Goal: Task Accomplishment & Management: Use online tool/utility

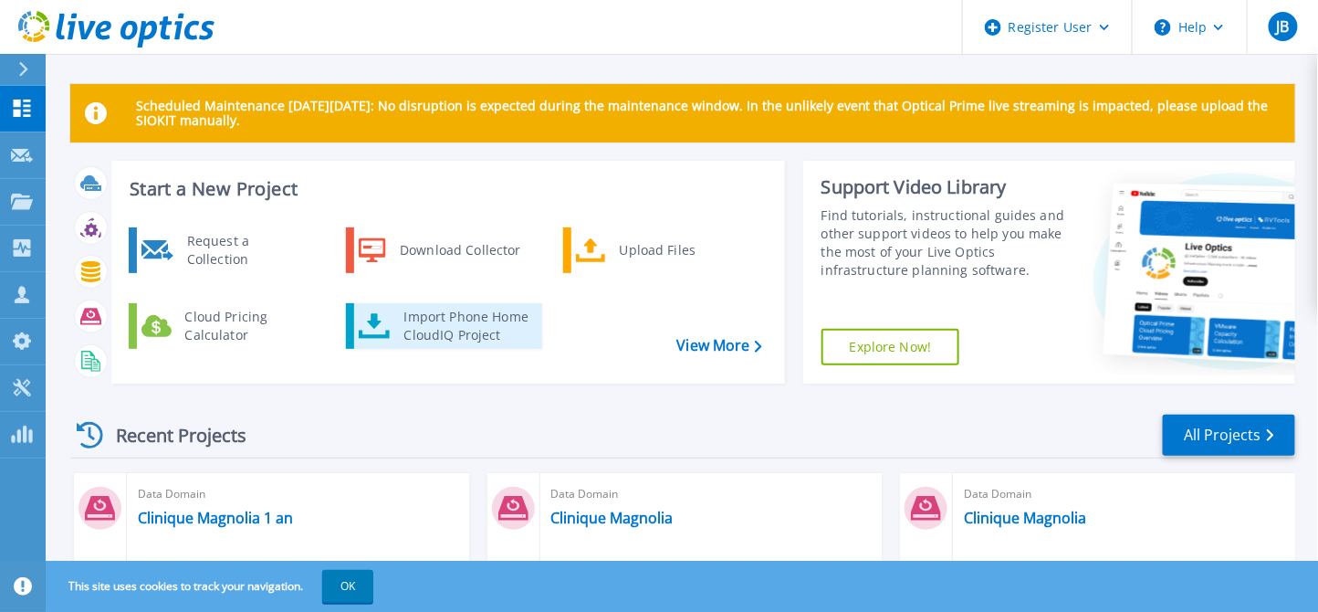
click at [475, 330] on div "Import Phone Home CloudIQ Project" at bounding box center [466, 326] width 142 height 37
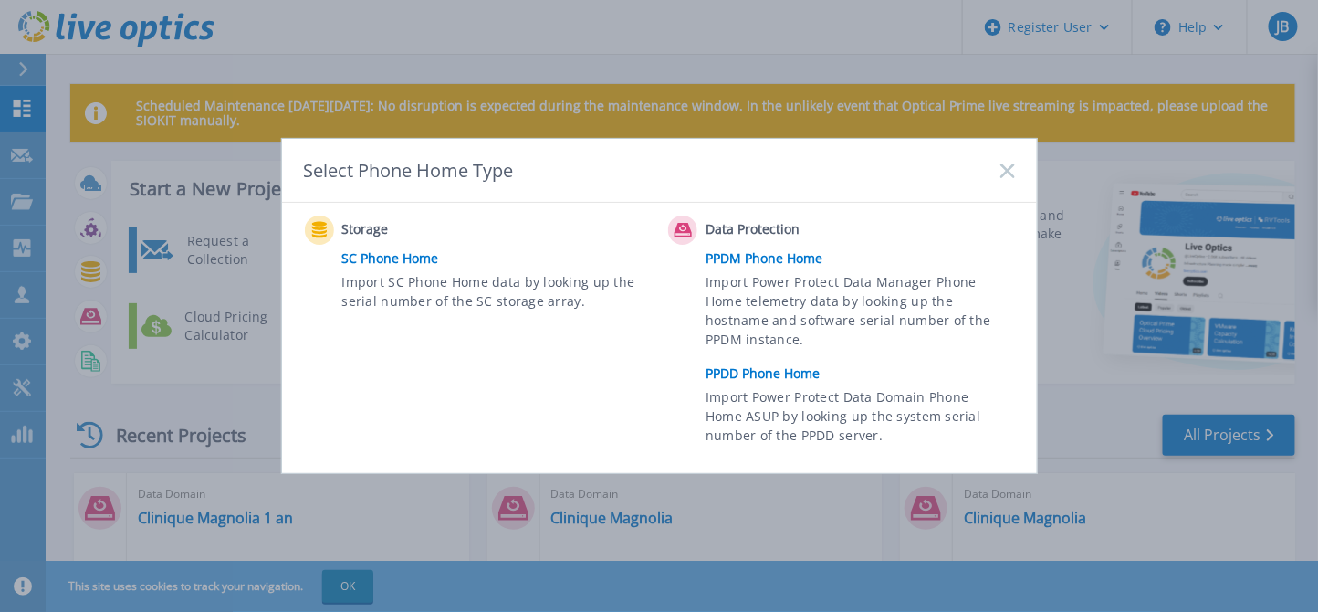
click at [785, 373] on link "PPDD Phone Home" at bounding box center [865, 373] width 318 height 27
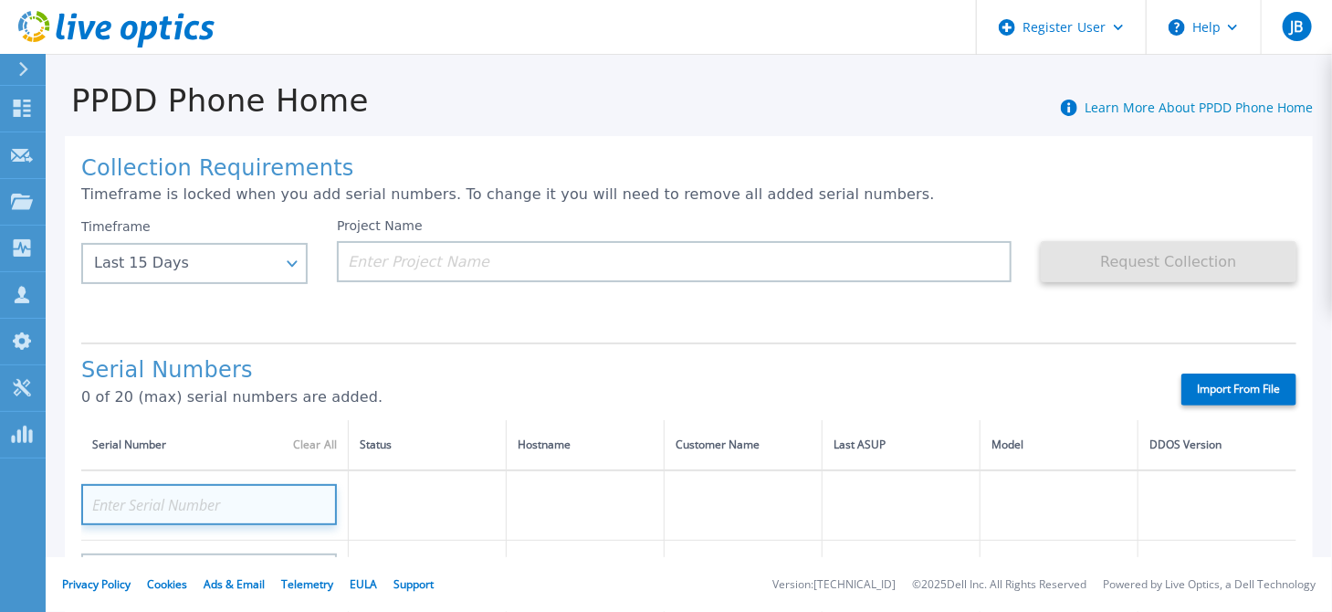
click at [215, 491] on input at bounding box center [209, 504] width 256 height 41
paste input "CKM01205106046"
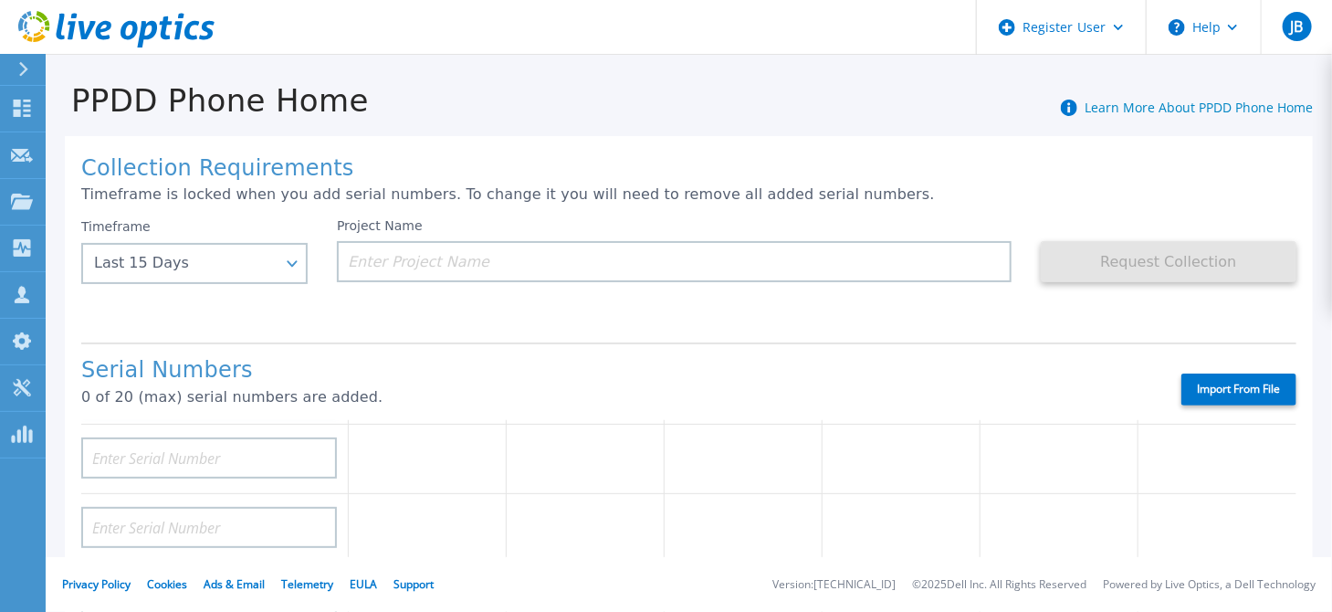
scroll to position [91, 0]
type input "CKM01205106046"
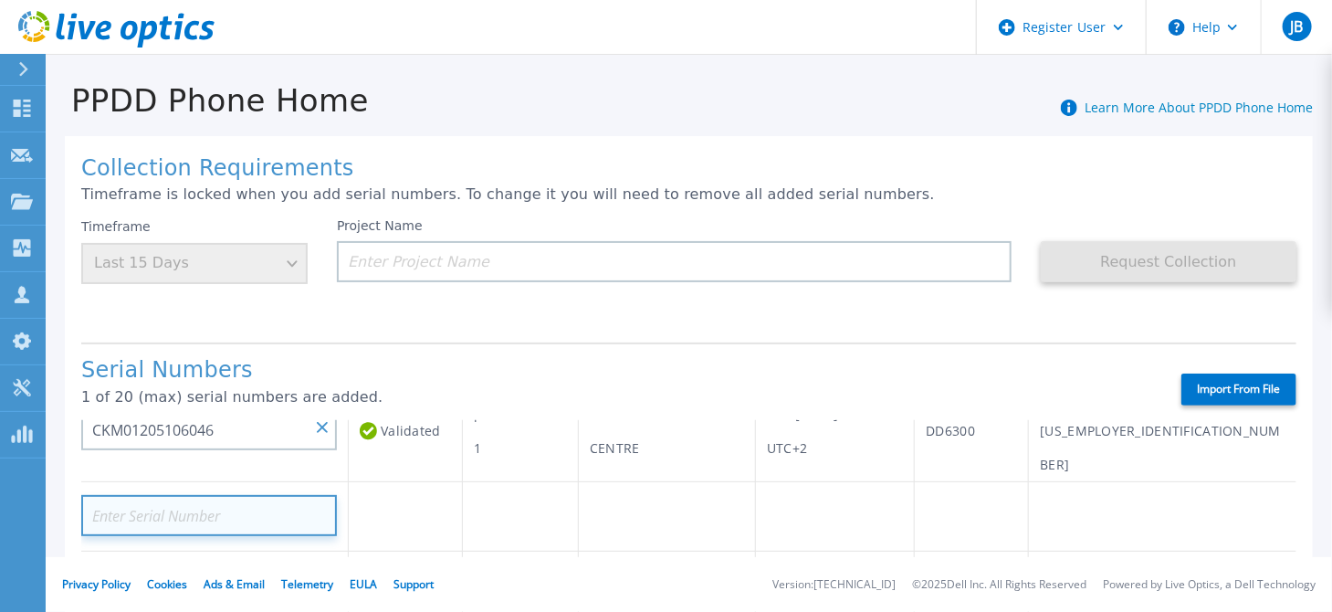
click at [161, 495] on input at bounding box center [209, 515] width 256 height 41
paste input "CKM01205106251"
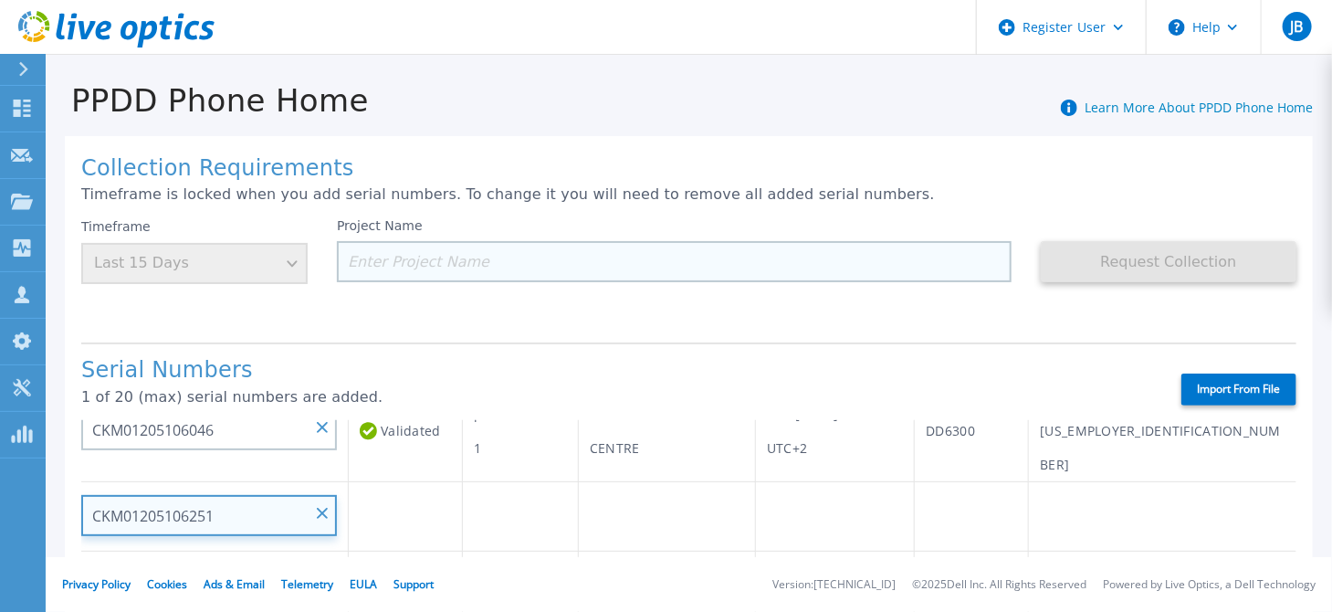
type input "CKM01205106251"
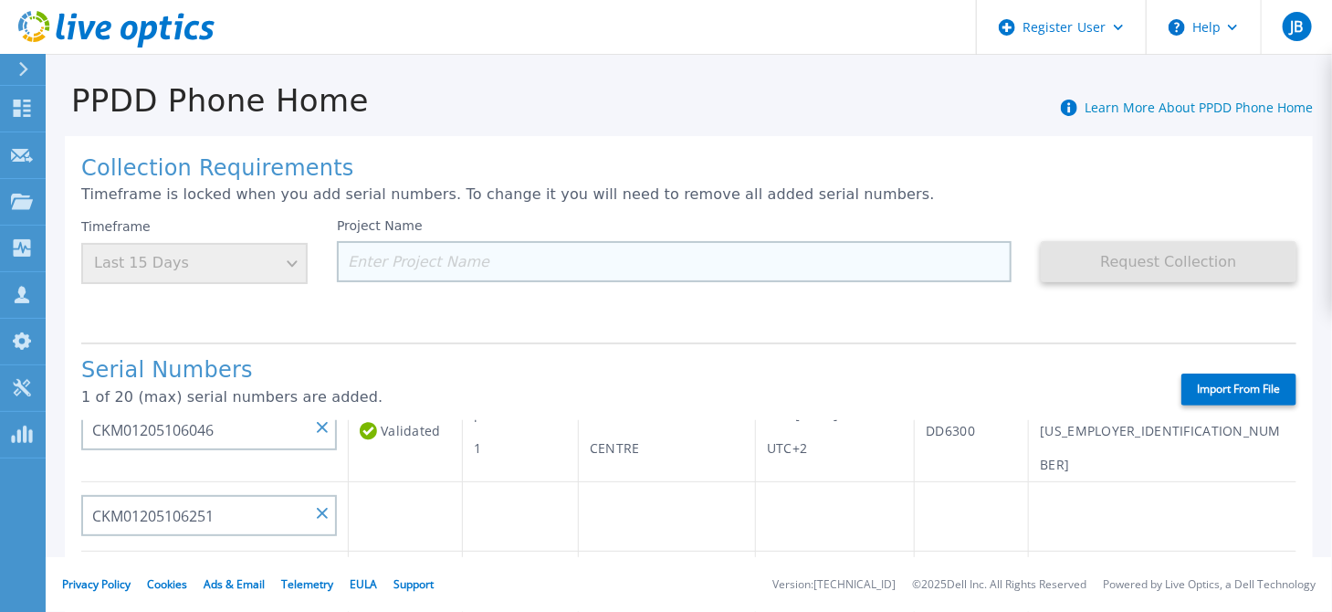
click at [541, 248] on input at bounding box center [674, 261] width 675 height 41
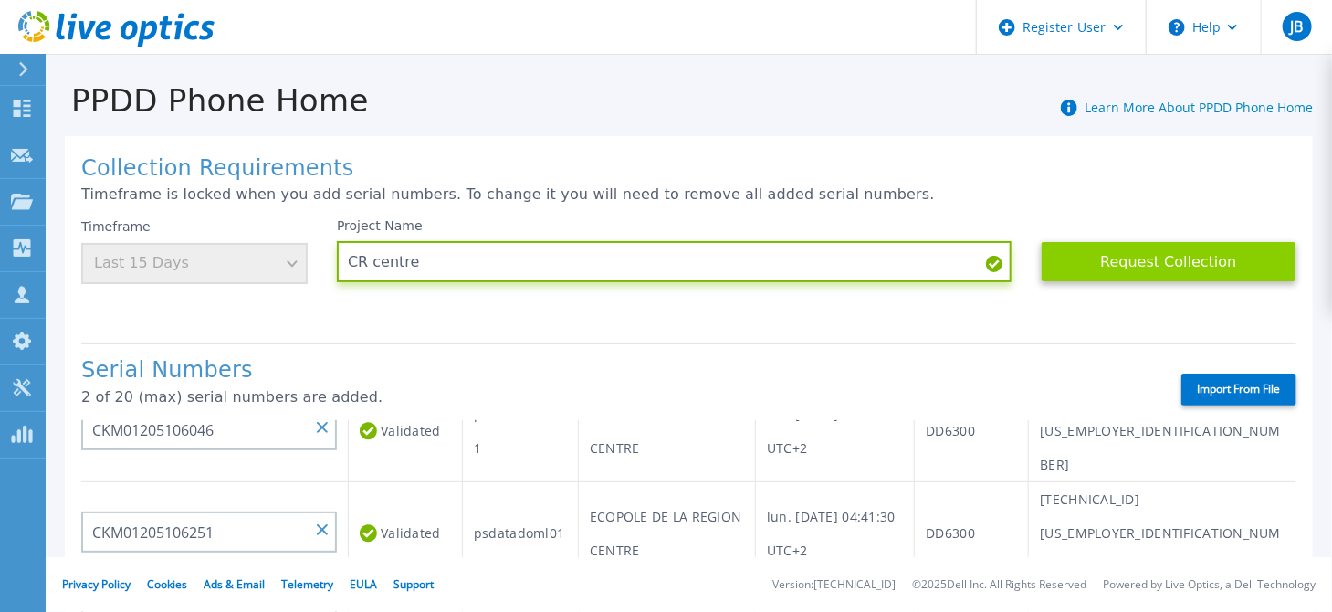
type input "CR centre"
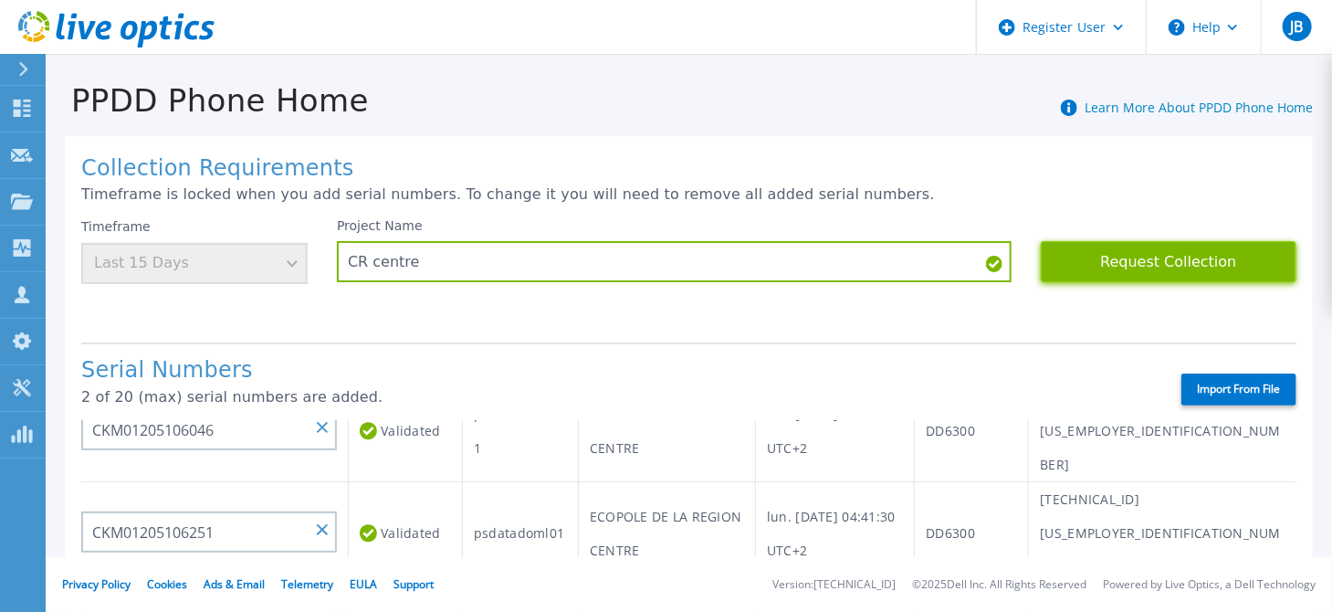
click at [1165, 271] on button "Request Collection" at bounding box center [1169, 261] width 256 height 41
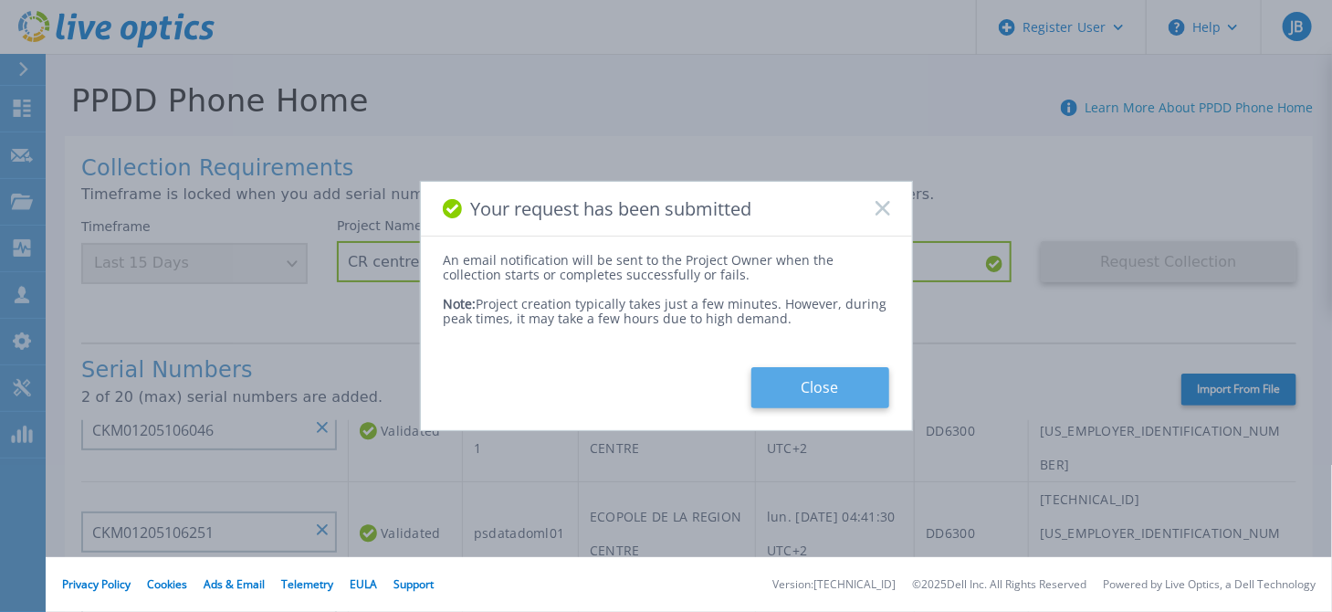
click at [809, 375] on button "Close" at bounding box center [820, 387] width 138 height 41
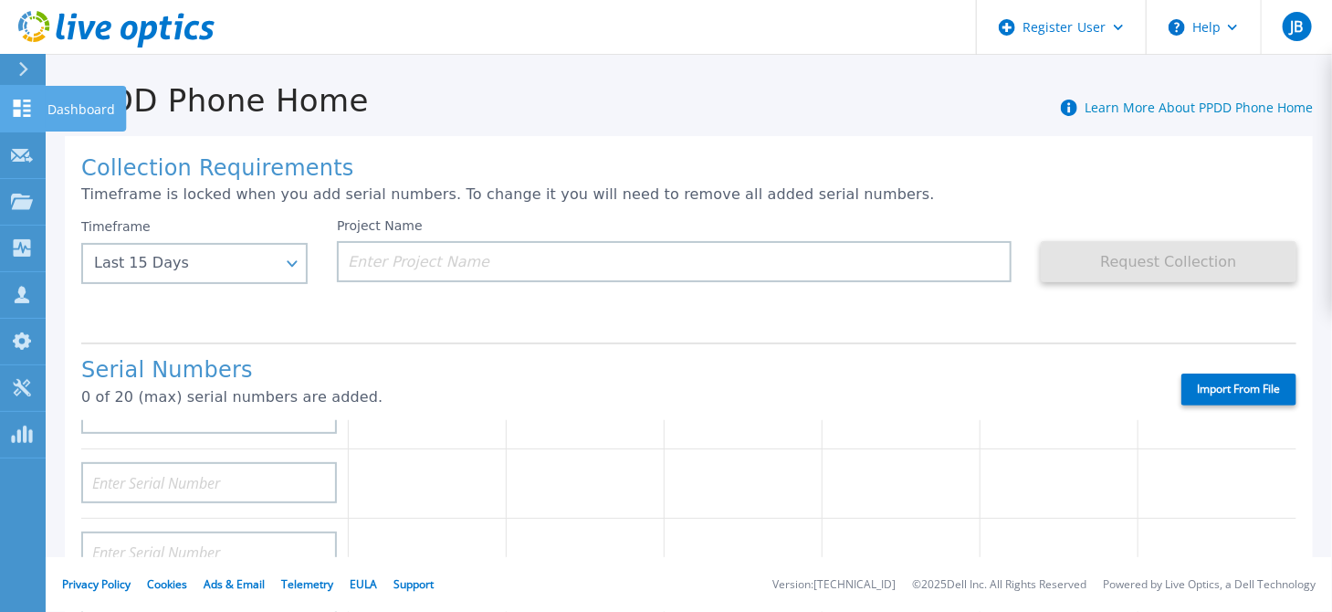
click at [23, 105] on icon at bounding box center [22, 108] width 17 height 17
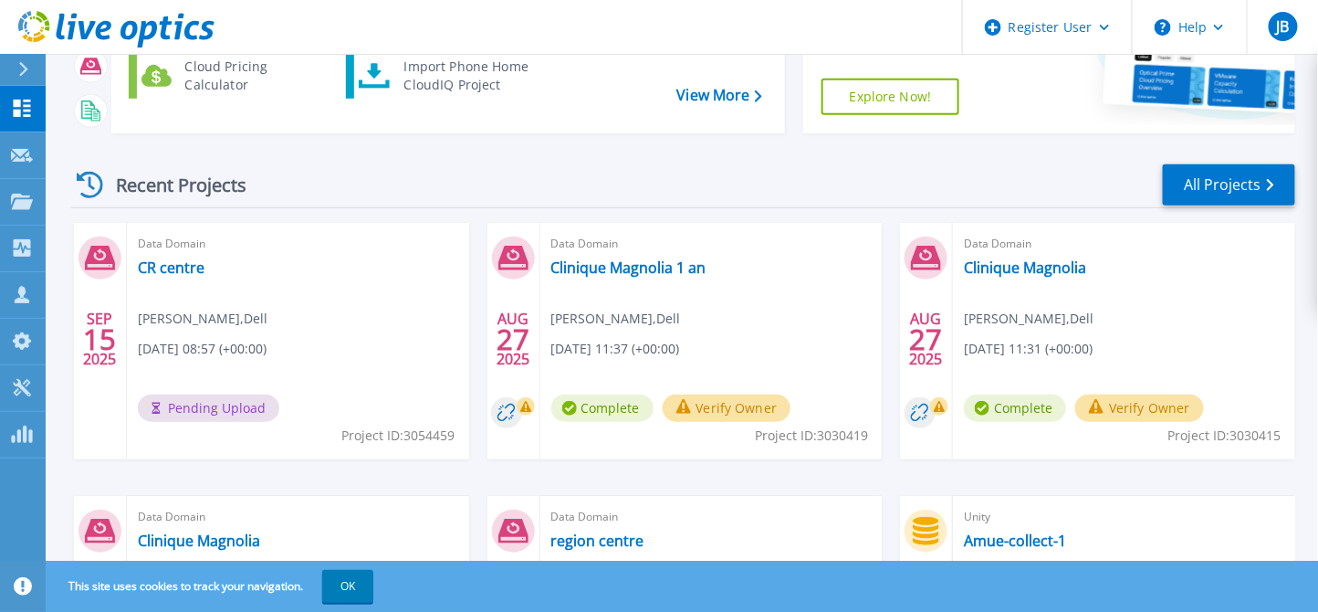
scroll to position [274, 0]
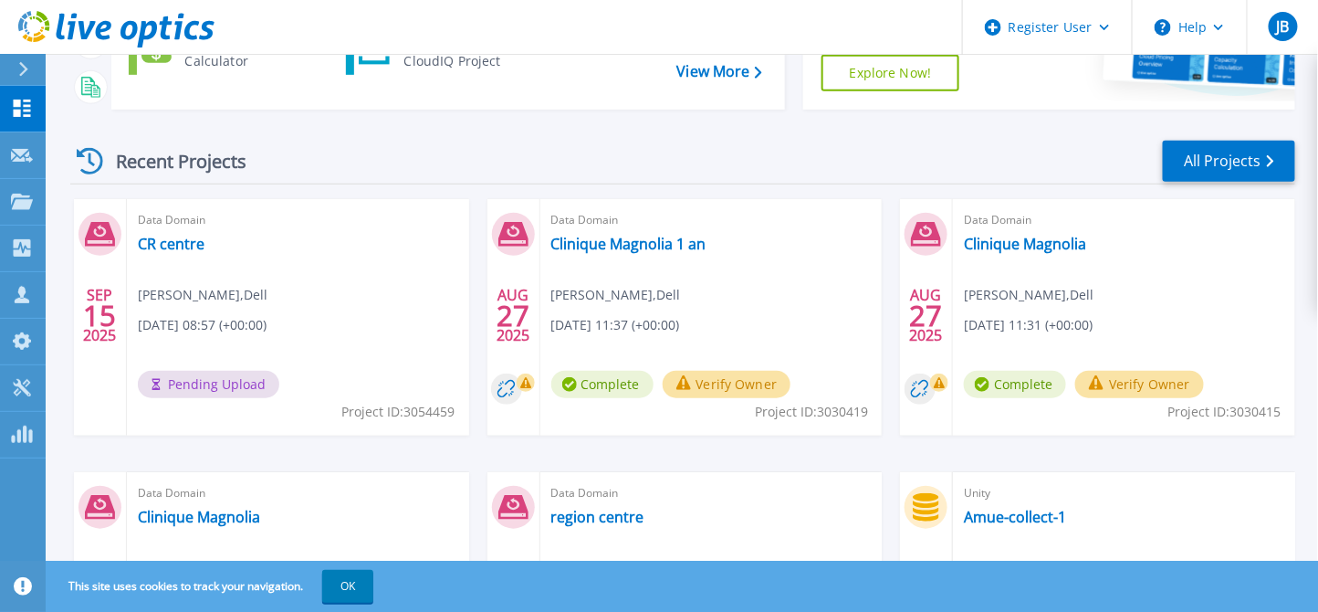
click at [209, 380] on span "Pending Upload" at bounding box center [208, 384] width 141 height 27
click at [173, 246] on link "CR centre" at bounding box center [171, 244] width 67 height 18
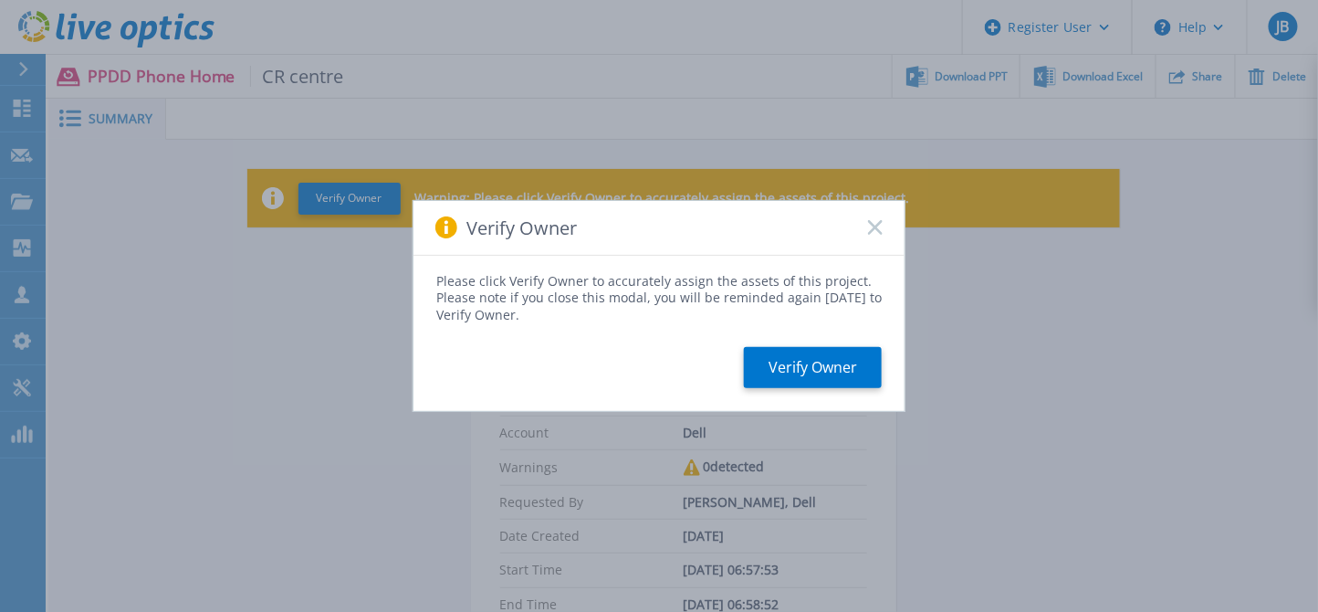
scroll to position [91, 0]
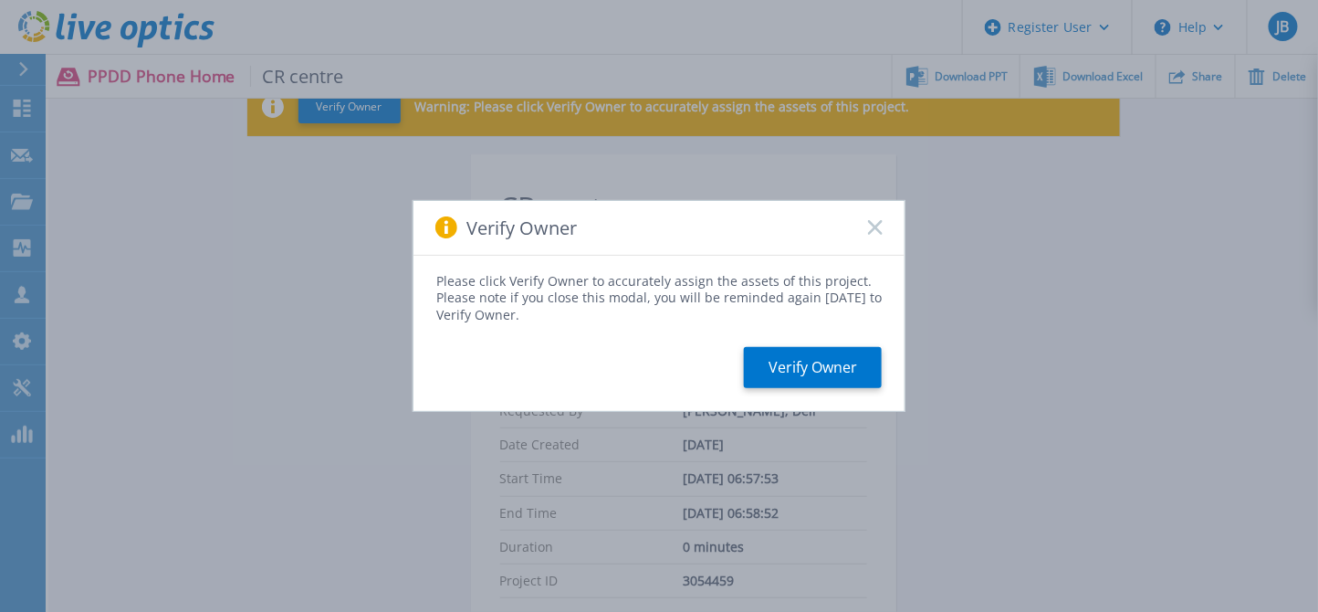
click at [878, 218] on div "Verify Owner" at bounding box center [659, 228] width 491 height 55
click at [877, 225] on rect at bounding box center [875, 228] width 16 height 16
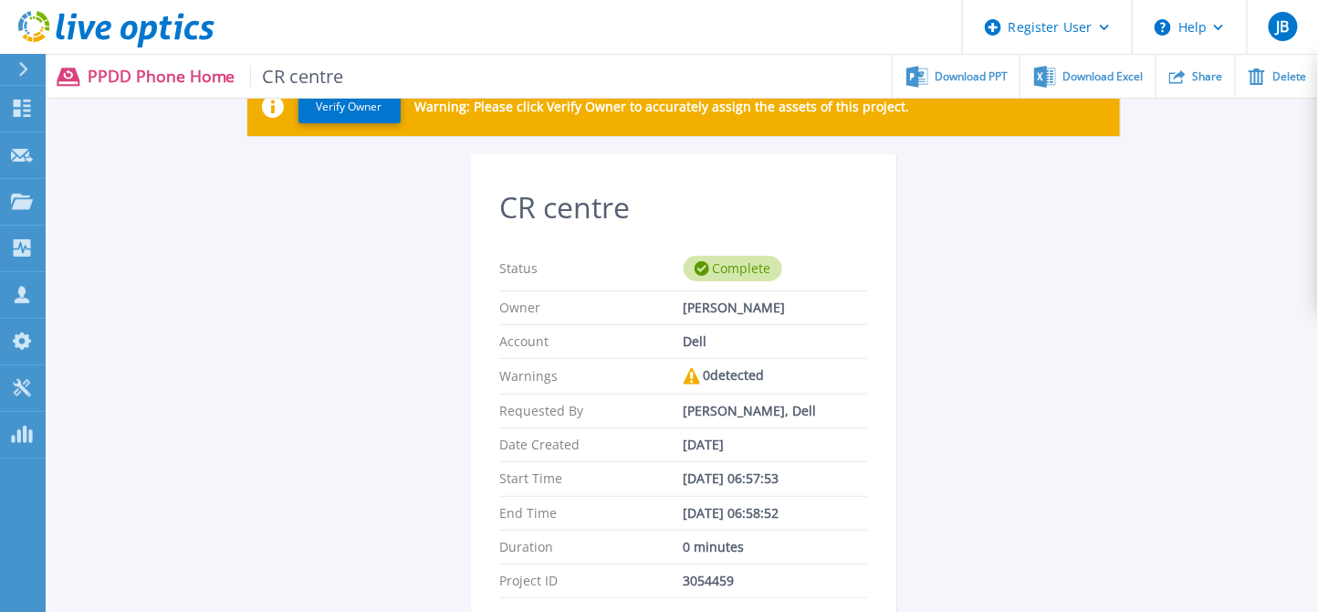
click at [702, 267] on icon at bounding box center [702, 268] width 15 height 15
click at [937, 70] on div "Download PPT" at bounding box center [956, 76] width 127 height 43
click at [969, 326] on div "CR centre Status Complete Owner [PERSON_NAME] Account Dell Warnings 0 detected …" at bounding box center [683, 516] width 873 height 725
click at [960, 79] on span "Download PPT" at bounding box center [972, 75] width 73 height 11
